Goal: Information Seeking & Learning: Learn about a topic

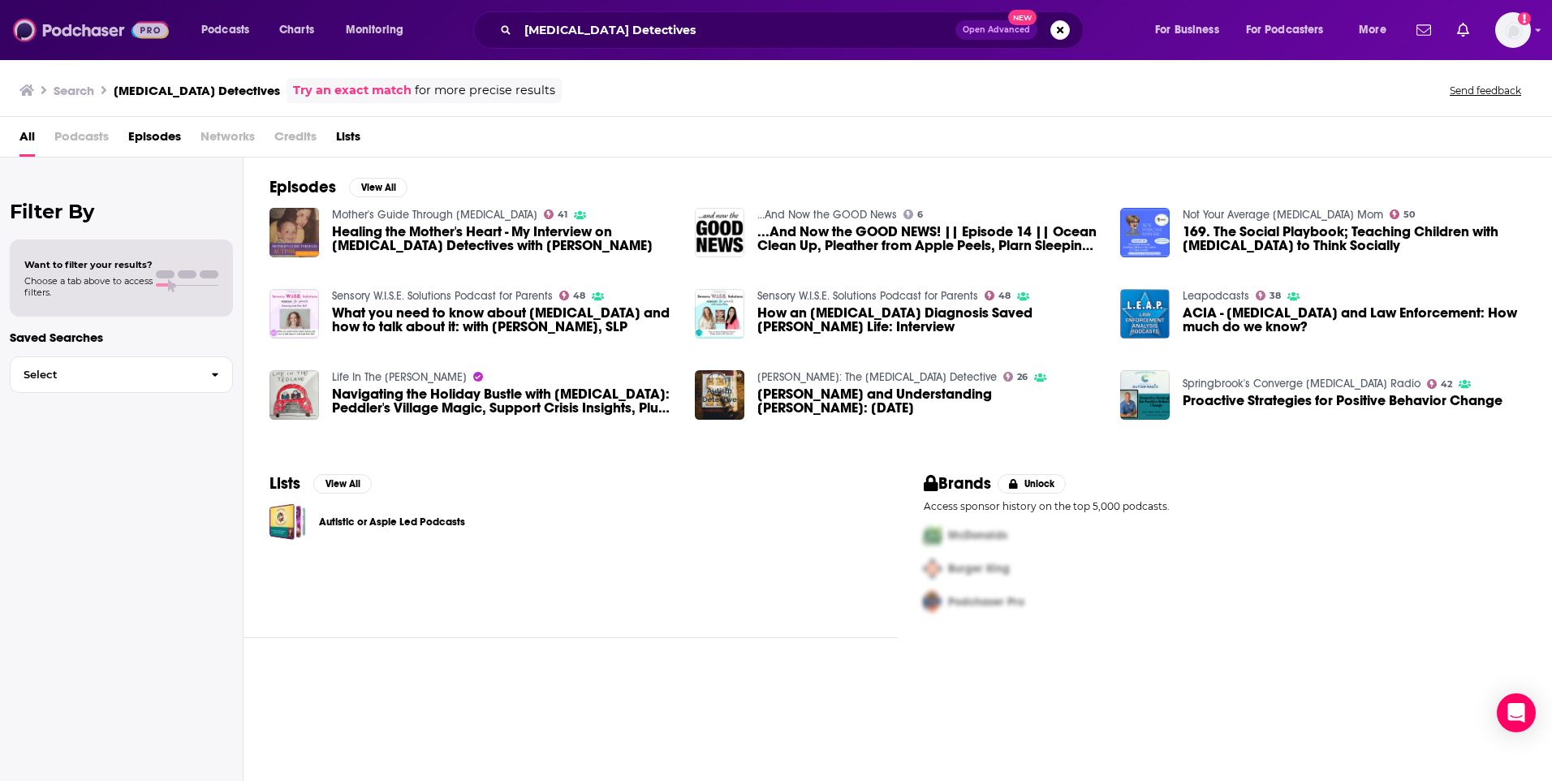
click at [104, 29] on img at bounding box center [91, 30] width 156 height 31
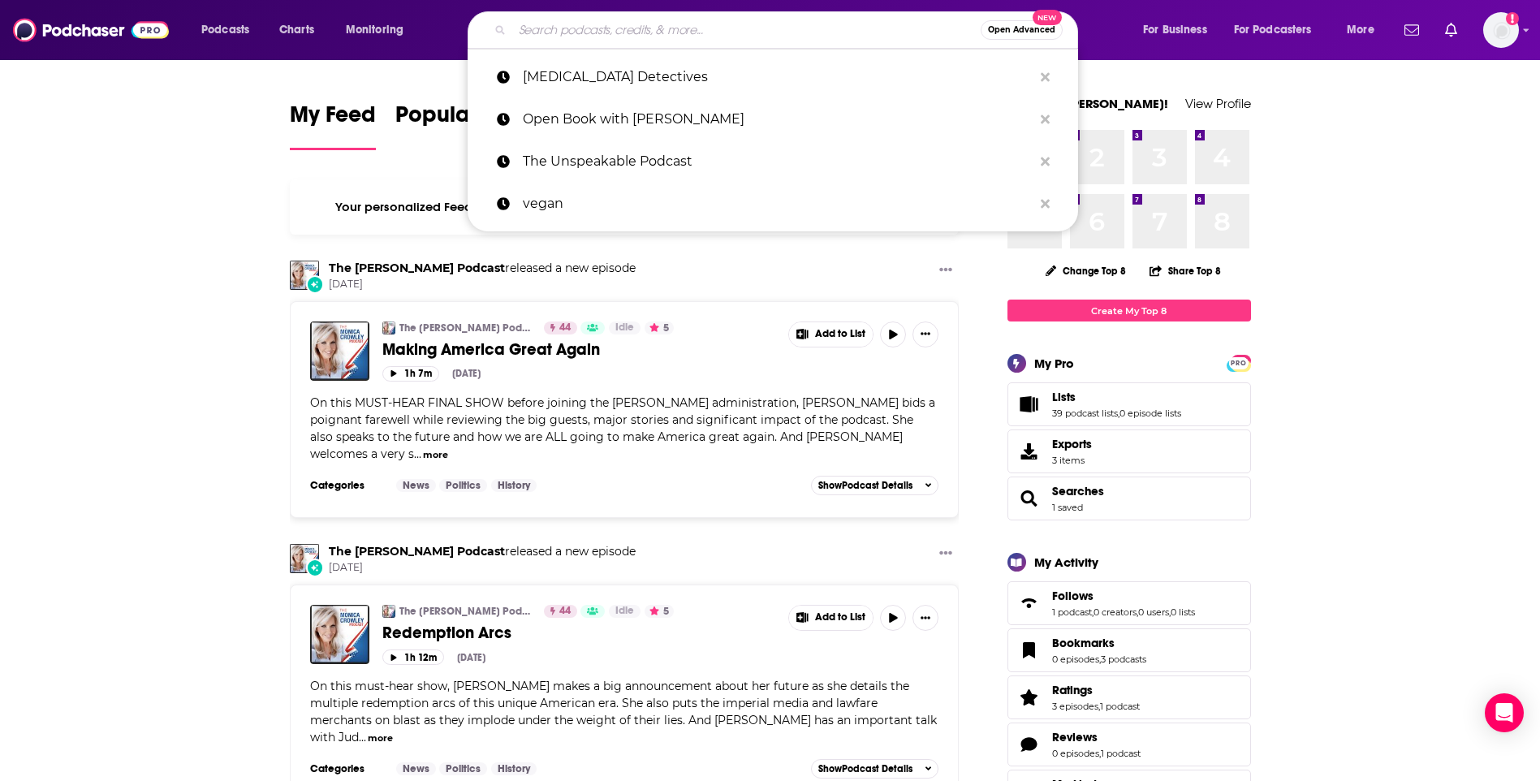
click at [599, 32] on input "Search podcasts, credits, & more..." at bounding box center [746, 30] width 468 height 26
paste input "The Daily Stoic"
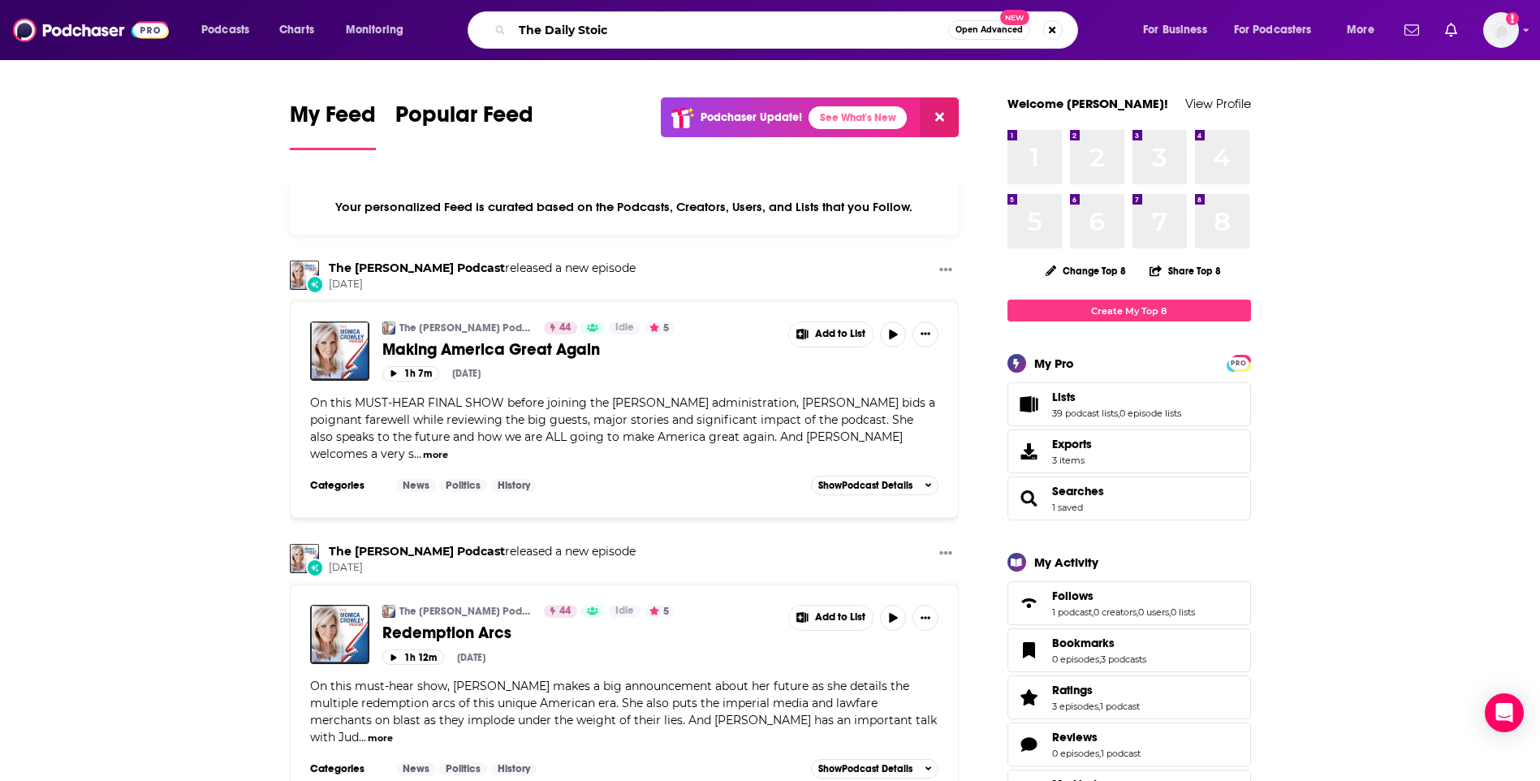
type input "The Daily Stoic"
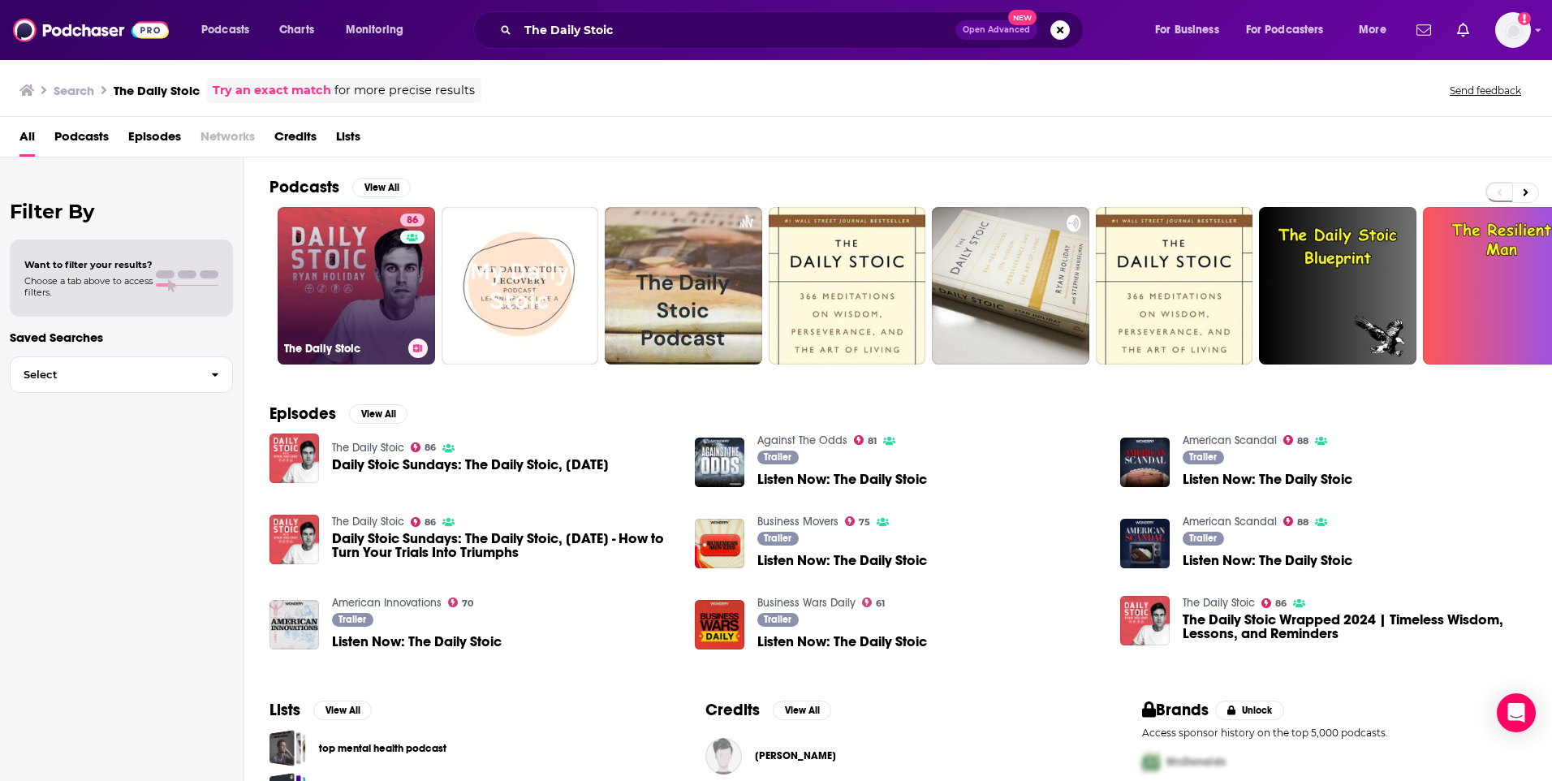
click at [348, 236] on link "86 The Daily Stoic" at bounding box center [356, 285] width 157 height 157
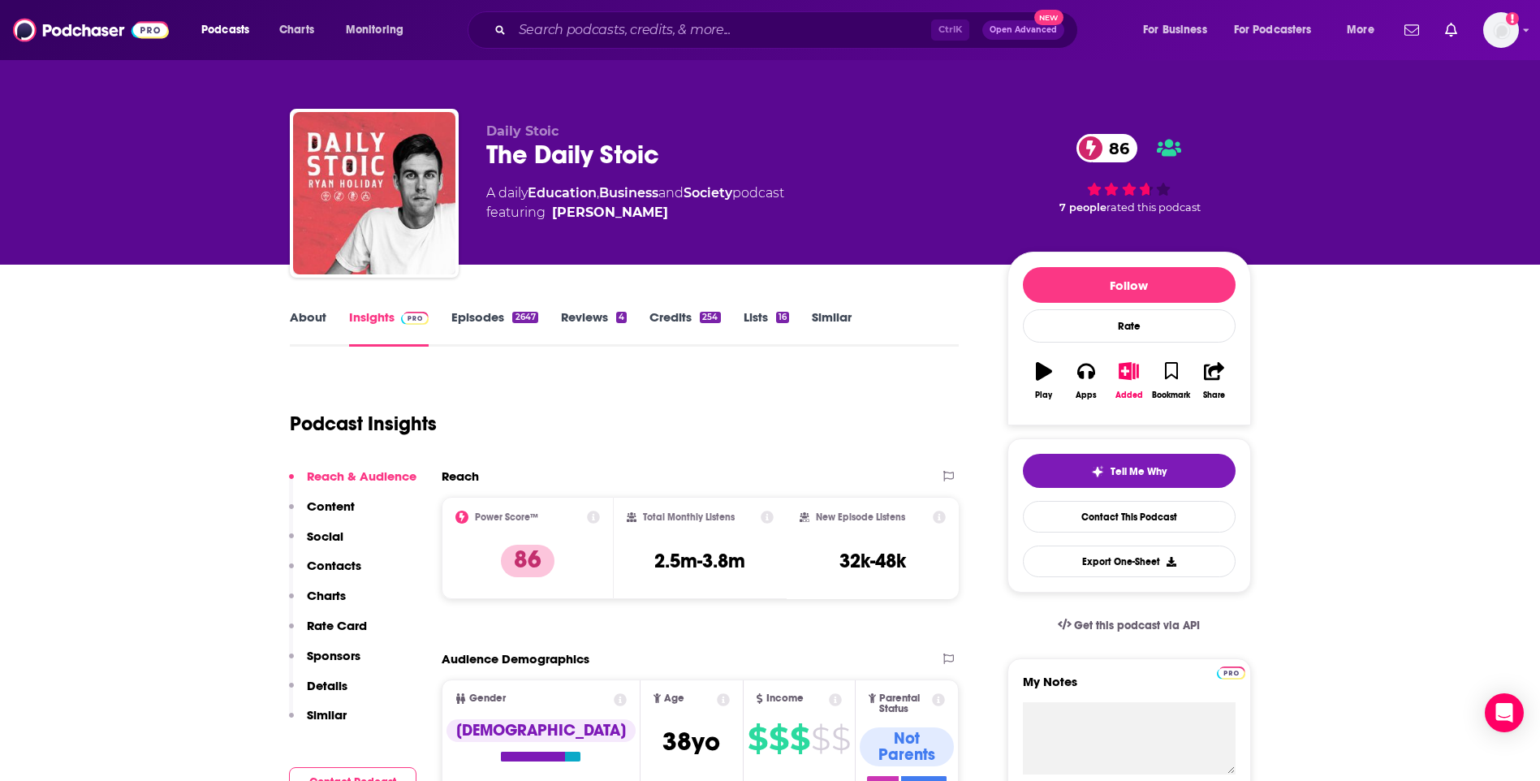
click at [304, 325] on link "About" at bounding box center [308, 327] width 37 height 37
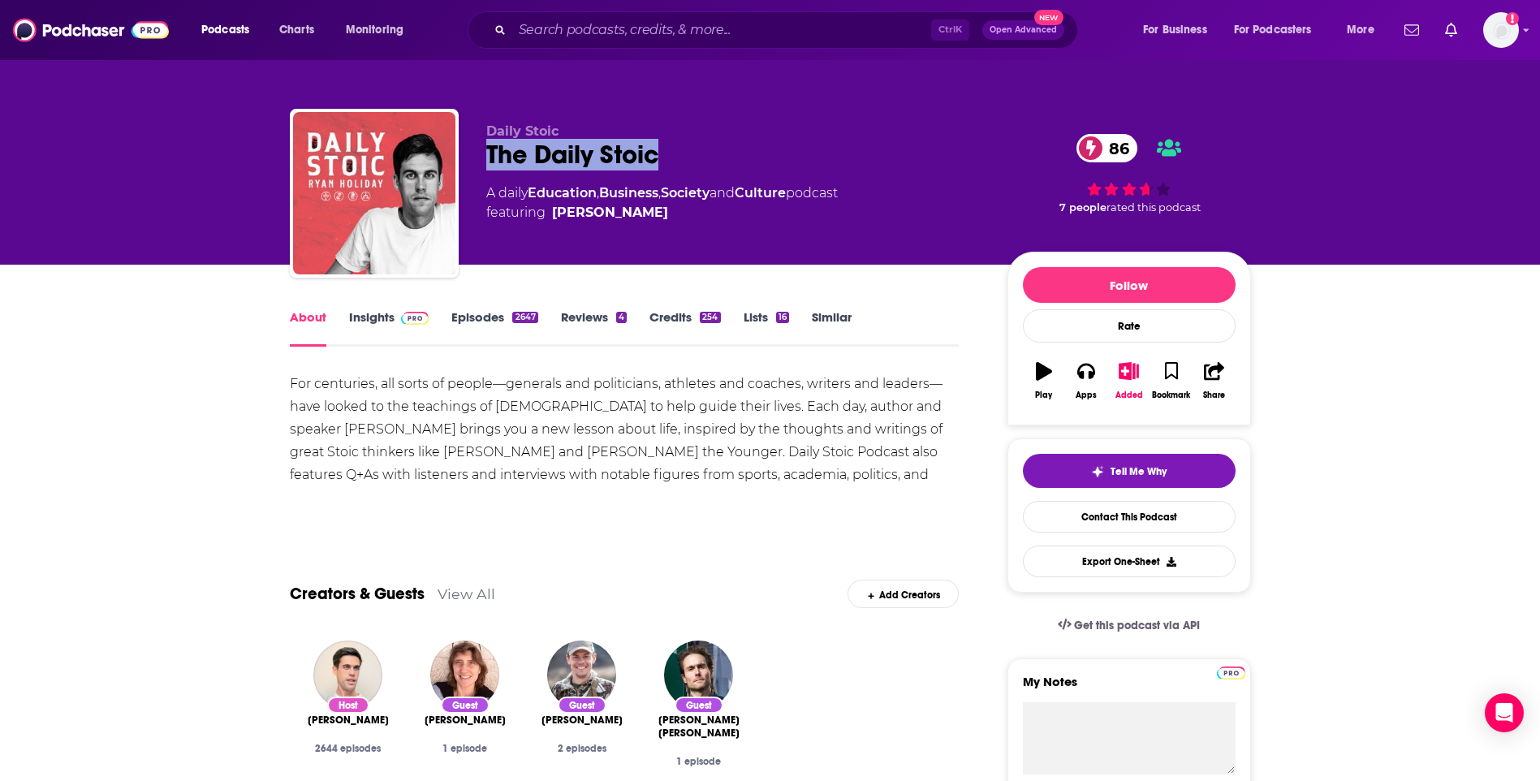
drag, startPoint x: 485, startPoint y: 156, endPoint x: 653, endPoint y: 157, distance: 168.8
click at [653, 157] on div "Daily Stoic The Daily Stoic 86 A daily Education , Business , Society and Cultu…" at bounding box center [770, 196] width 961 height 175
copy h1 "The Daily Stoic"
